Goal: Task Accomplishment & Management: Use online tool/utility

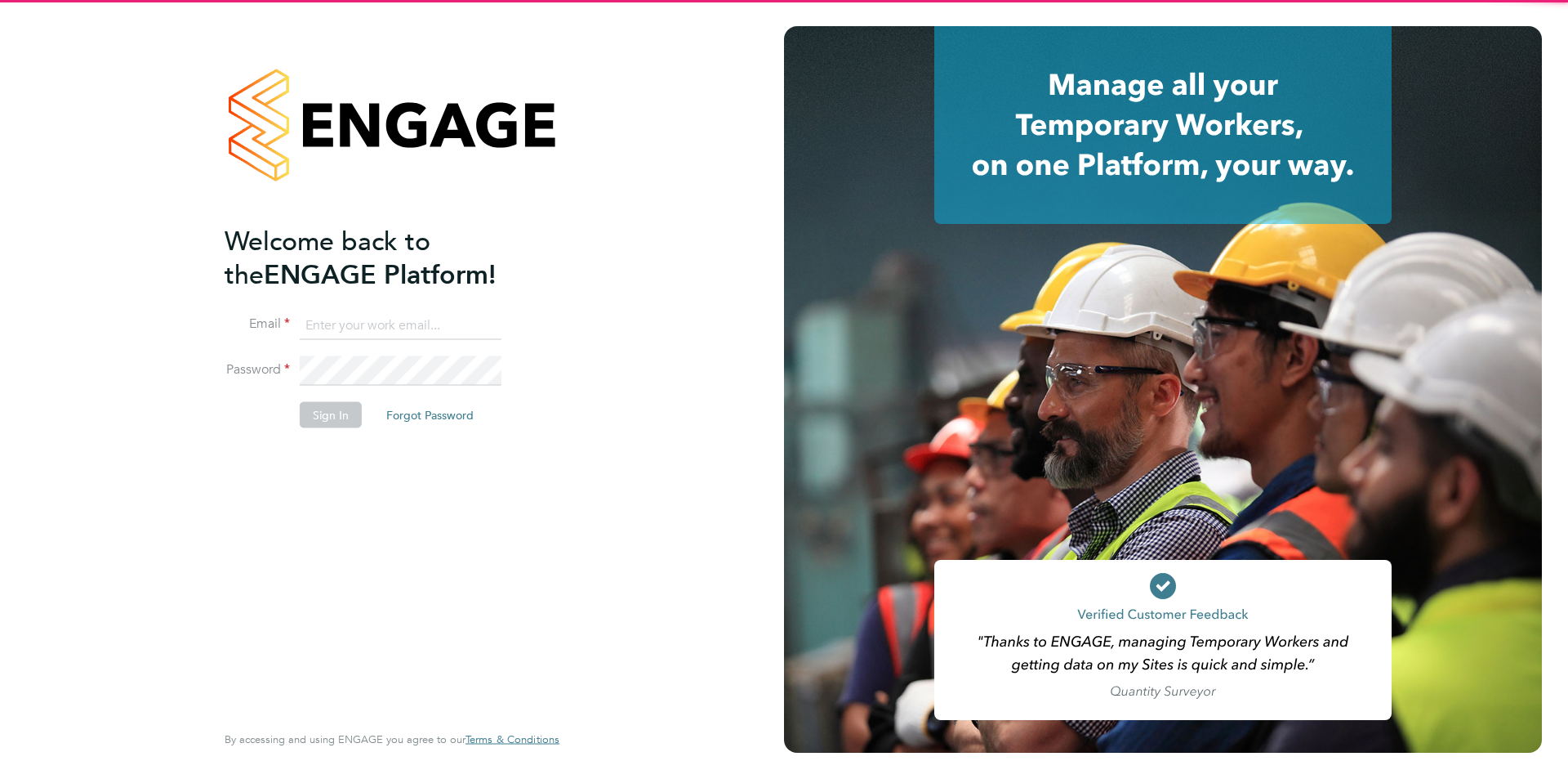
type input "andygraham@itsconstruction.co.uk"
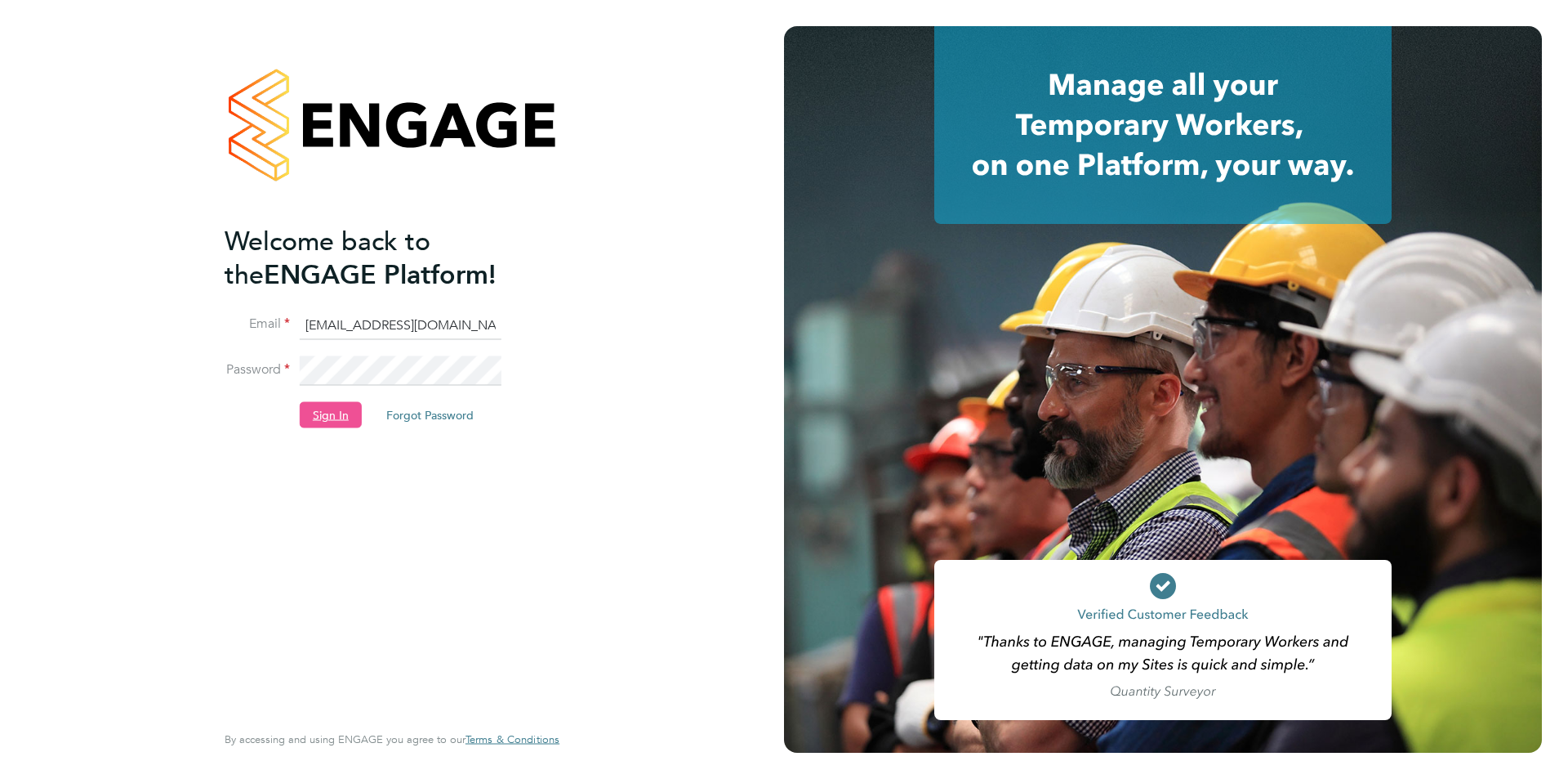
click at [349, 414] on button "Sign In" at bounding box center [331, 414] width 62 height 26
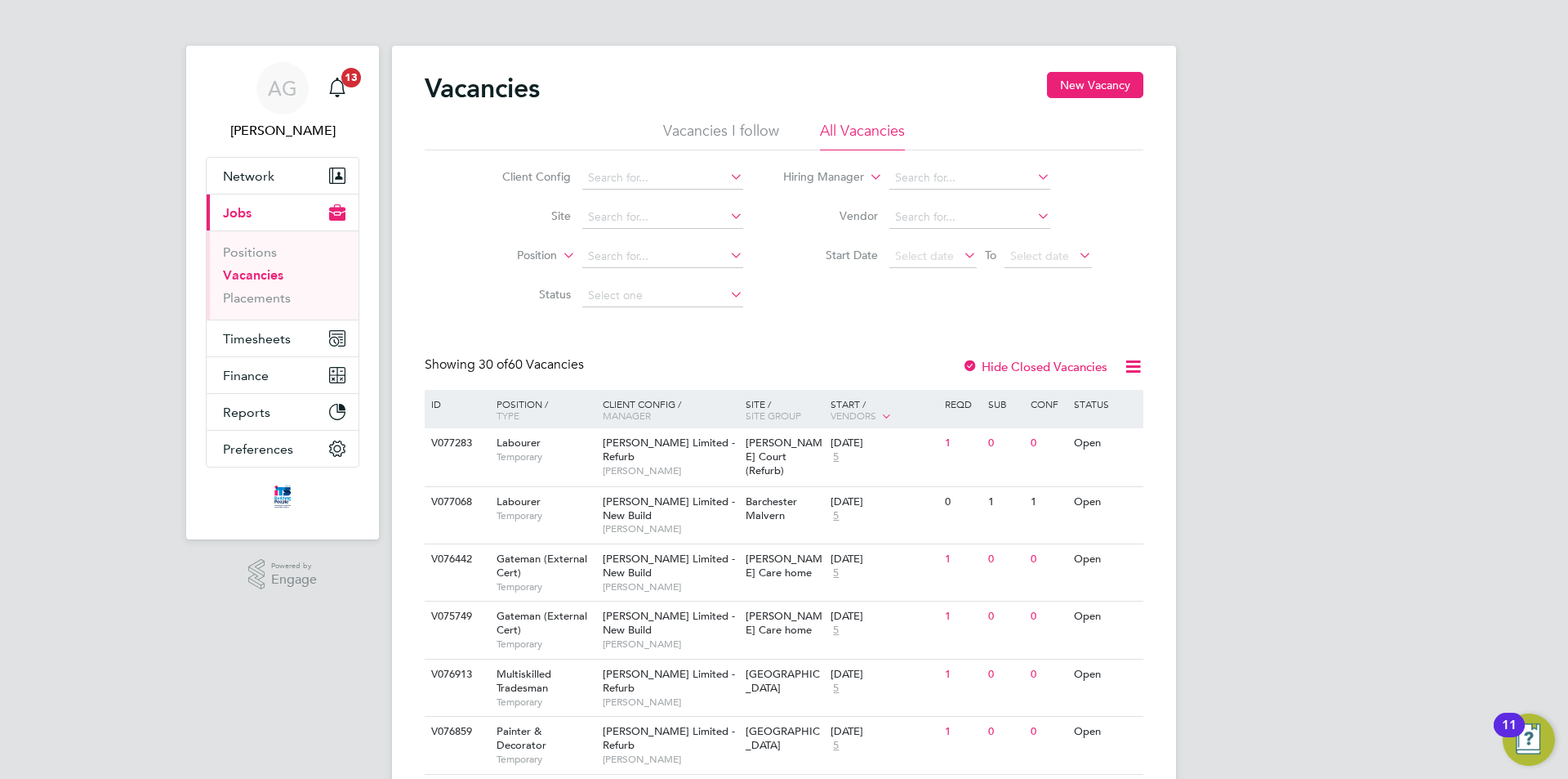
click at [263, 271] on link "Vacancies" at bounding box center [253, 275] width 60 height 15
click at [667, 252] on input at bounding box center [663, 257] width 161 height 23
click at [629, 223] on input at bounding box center [663, 218] width 161 height 23
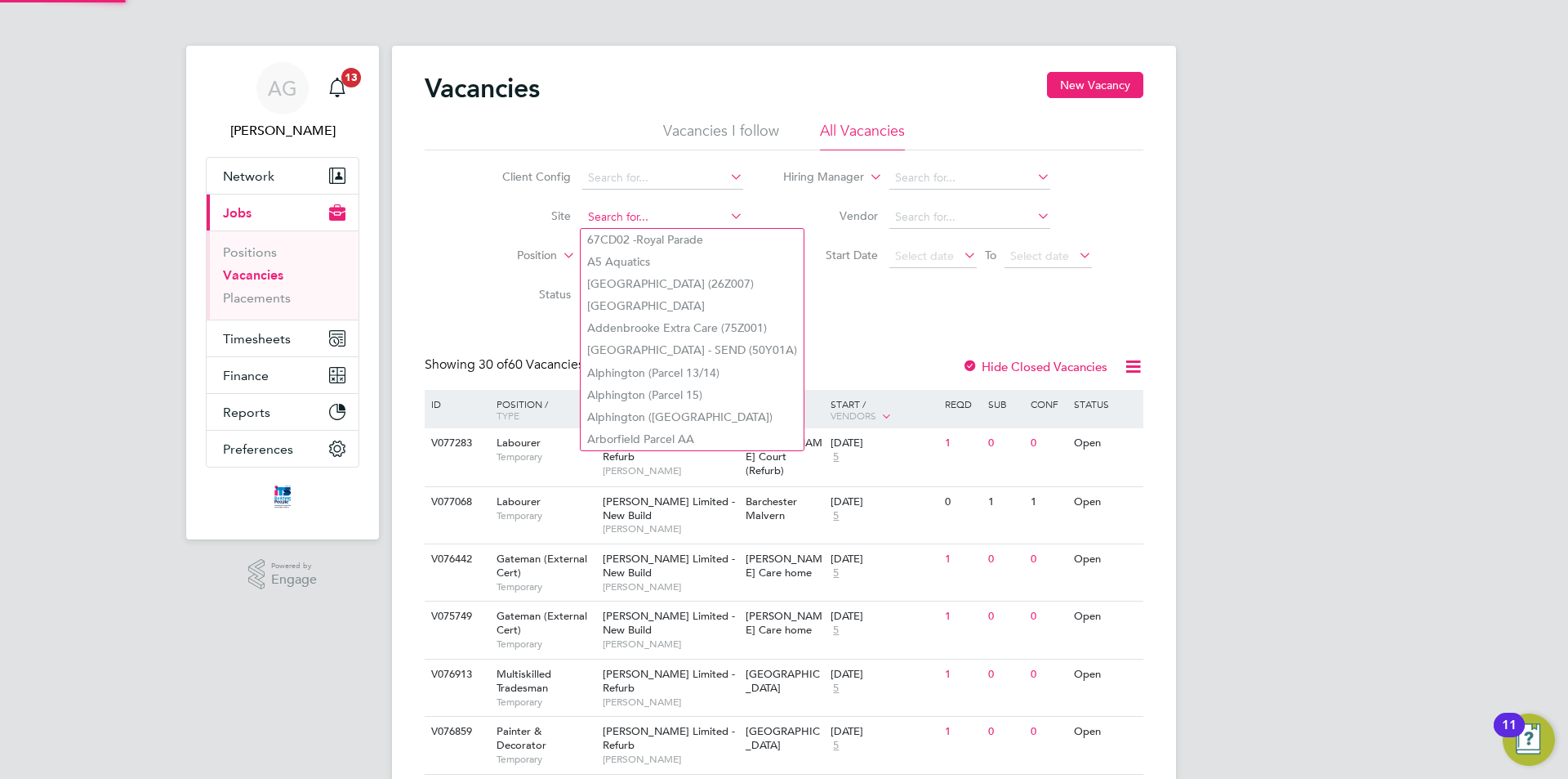
click at [625, 215] on input at bounding box center [663, 218] width 161 height 23
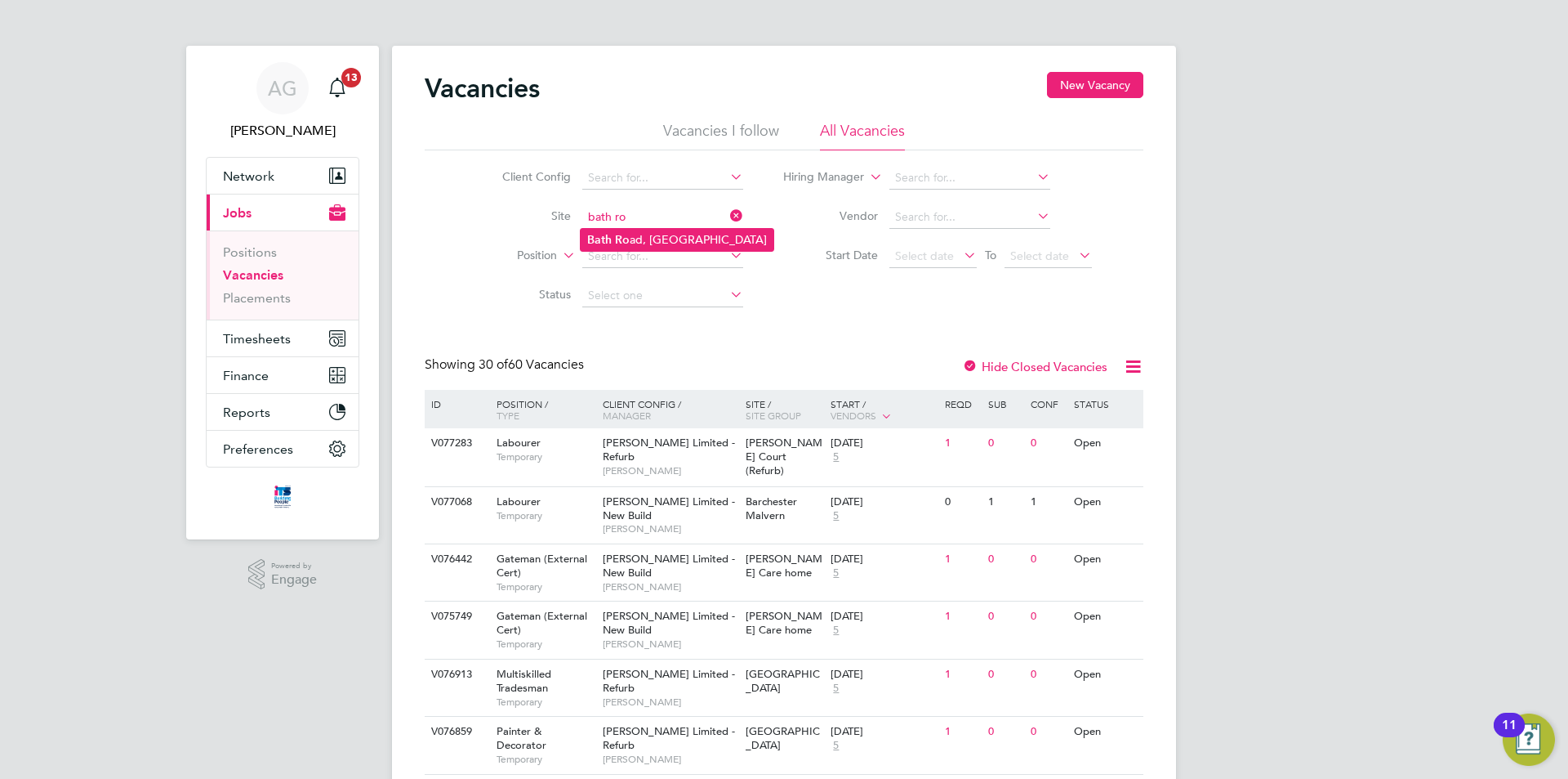
click at [635, 233] on li "Bath Ro ad, [GEOGRAPHIC_DATA]" at bounding box center [677, 239] width 193 height 22
type input "[GEOGRAPHIC_DATA]"
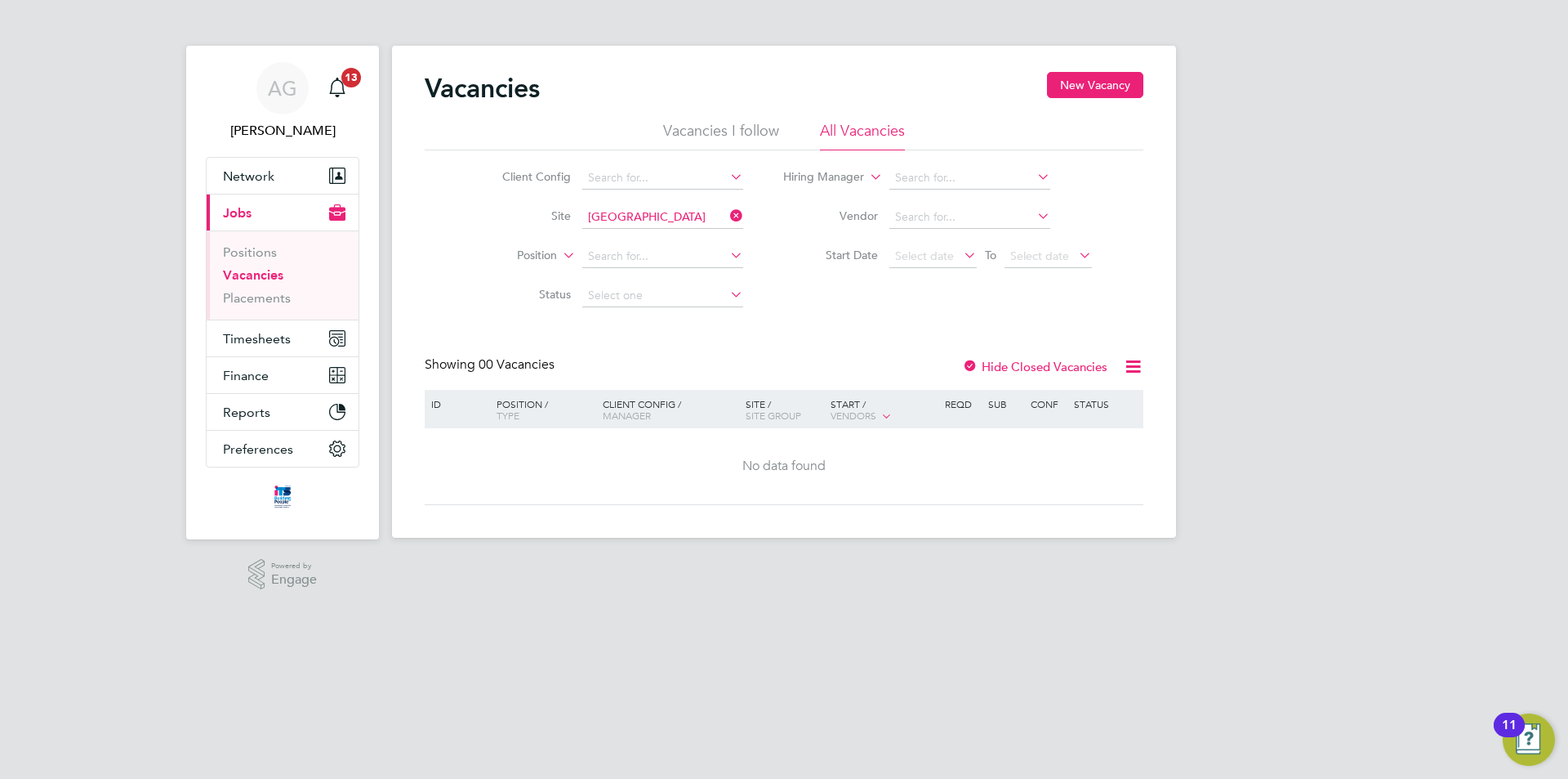
click at [1026, 360] on label "Hide Closed Vacancies" at bounding box center [1035, 366] width 146 height 15
